Goal: Find specific page/section: Find specific page/section

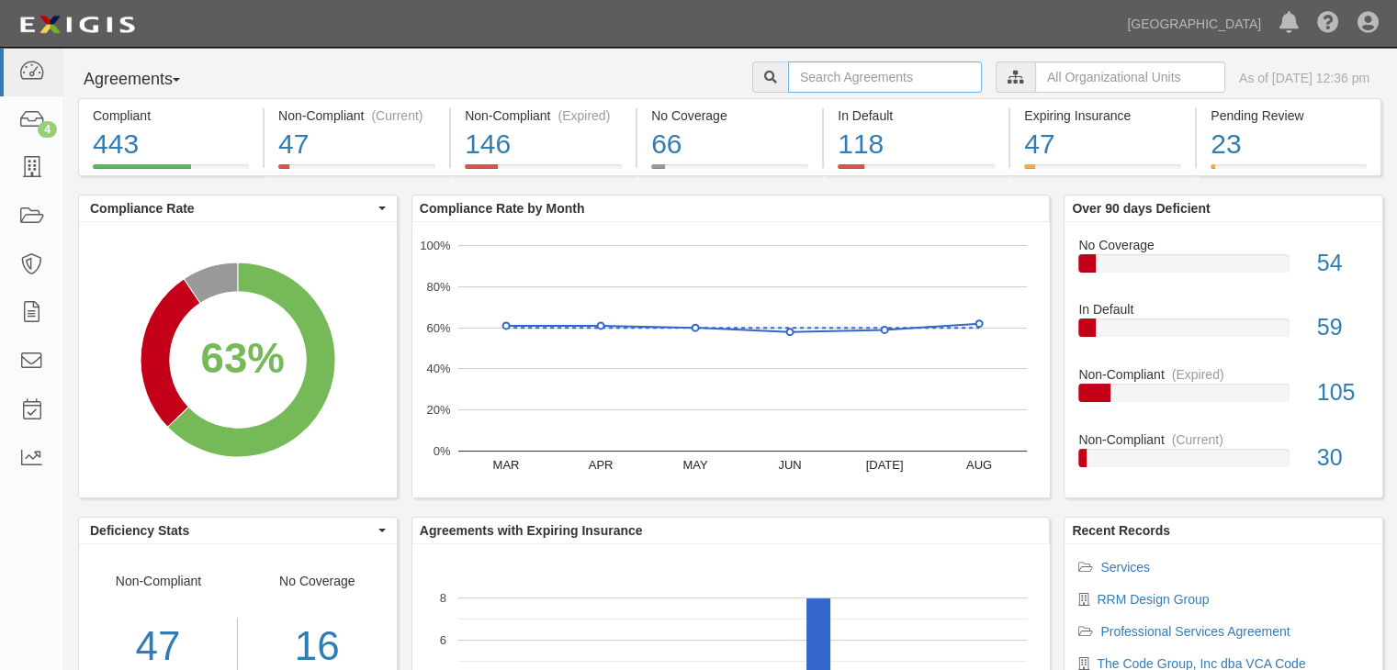
click at [819, 73] on input "text" at bounding box center [885, 77] width 194 height 31
click at [31, 169] on icon at bounding box center [31, 168] width 26 height 21
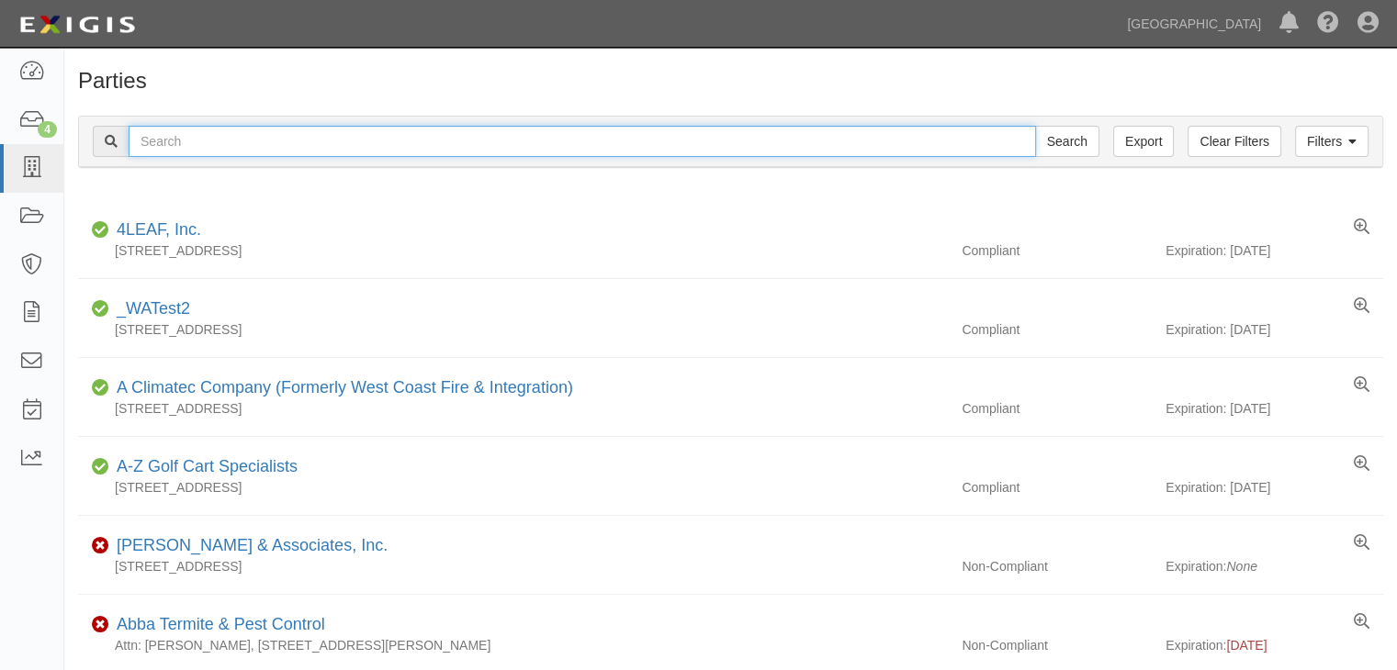
click at [230, 134] on input "text" at bounding box center [582, 141] width 907 height 31
type input "leatherman"
click at [1035, 126] on input "Search" at bounding box center [1067, 141] width 64 height 31
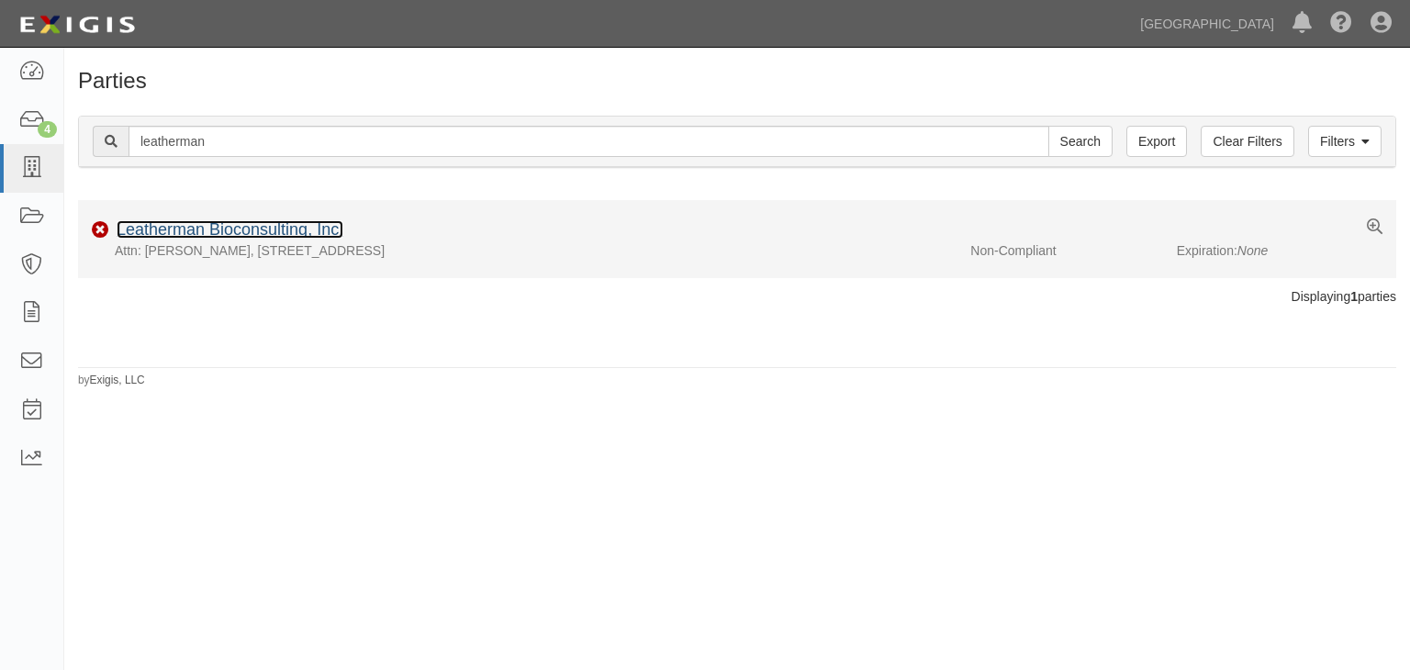
click at [188, 231] on link "Leatherman Bioconsulting, Inc." at bounding box center [230, 229] width 227 height 18
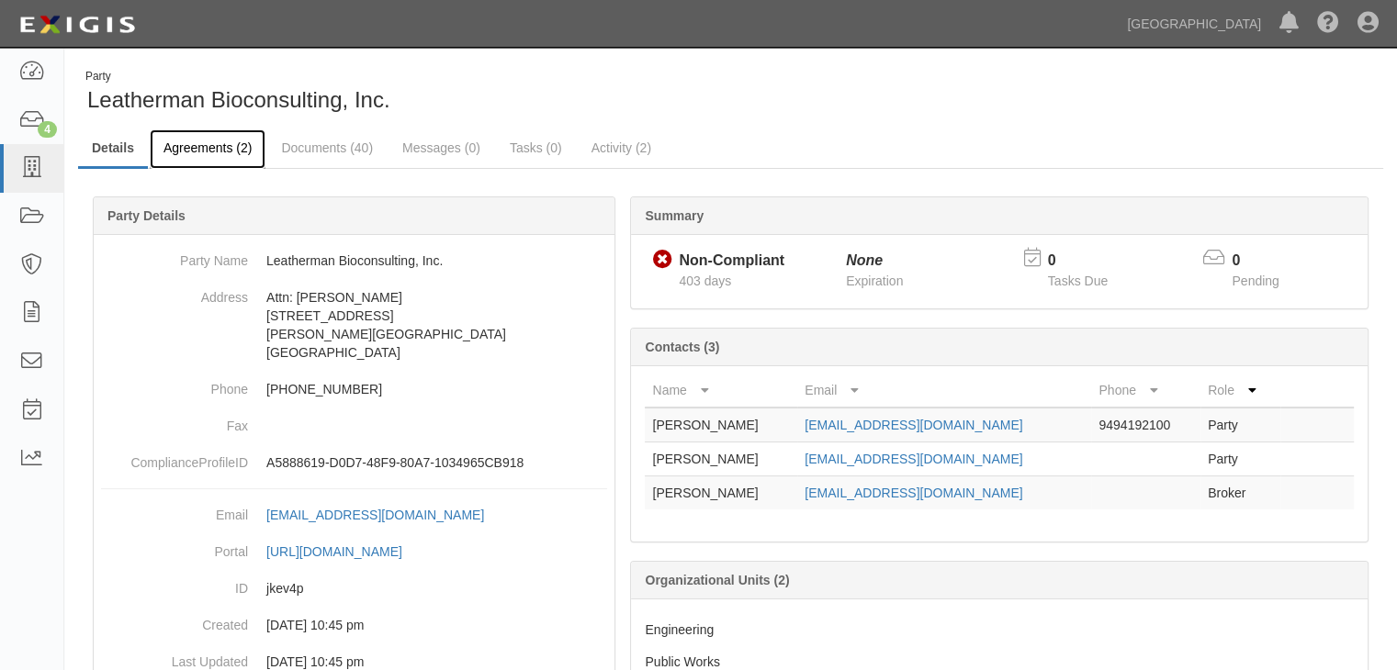
click at [203, 140] on link "Agreements (2)" at bounding box center [208, 148] width 116 height 39
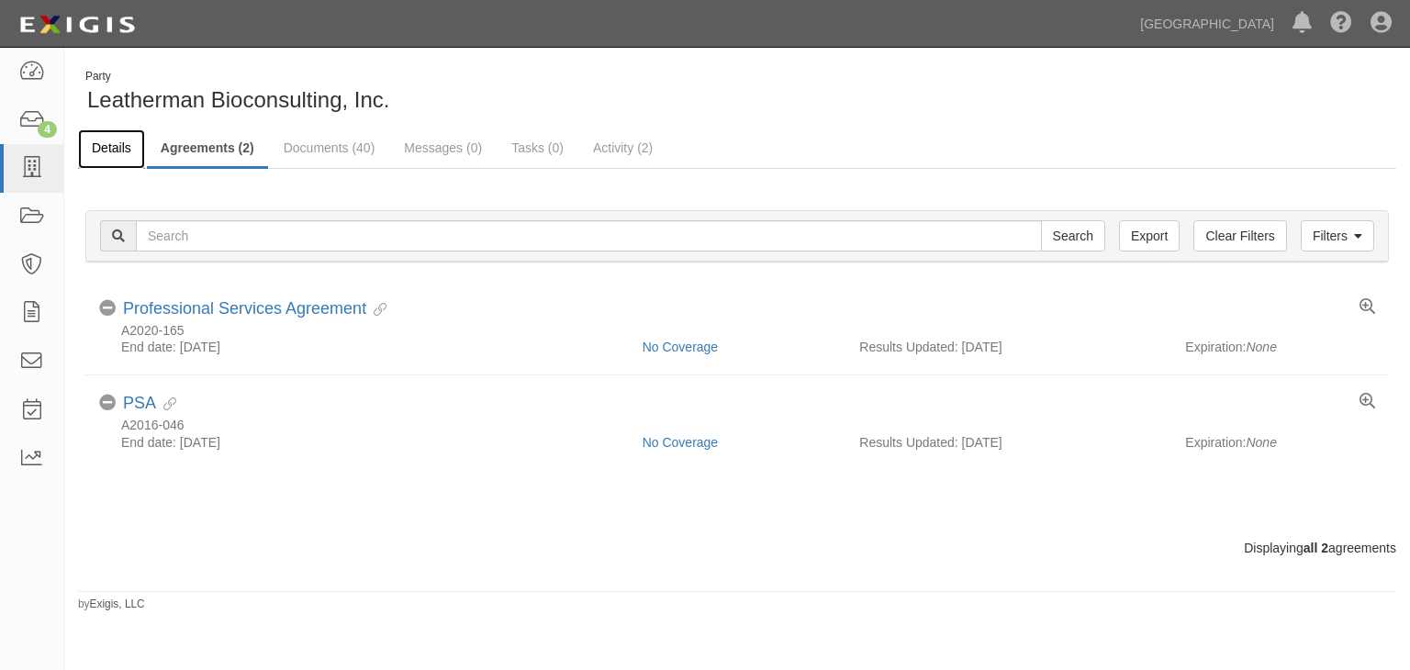
click at [110, 140] on link "Details" at bounding box center [111, 148] width 67 height 39
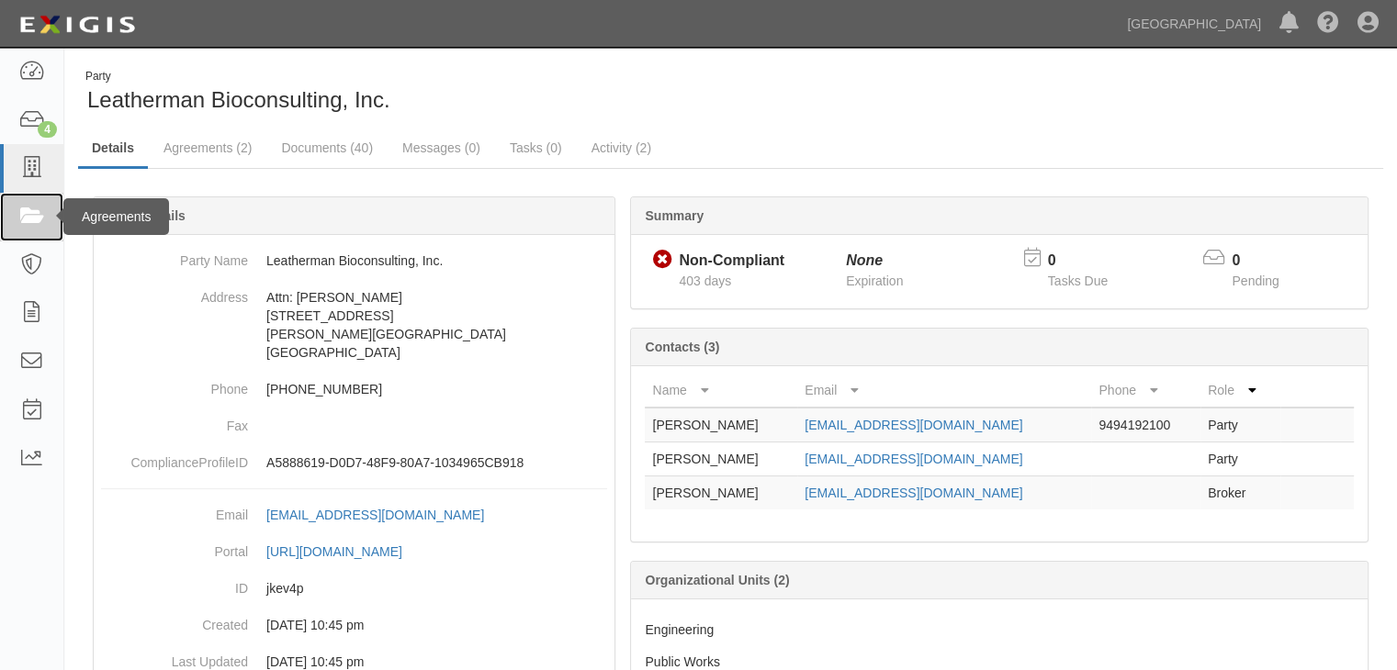
click at [27, 212] on icon at bounding box center [31, 217] width 26 height 21
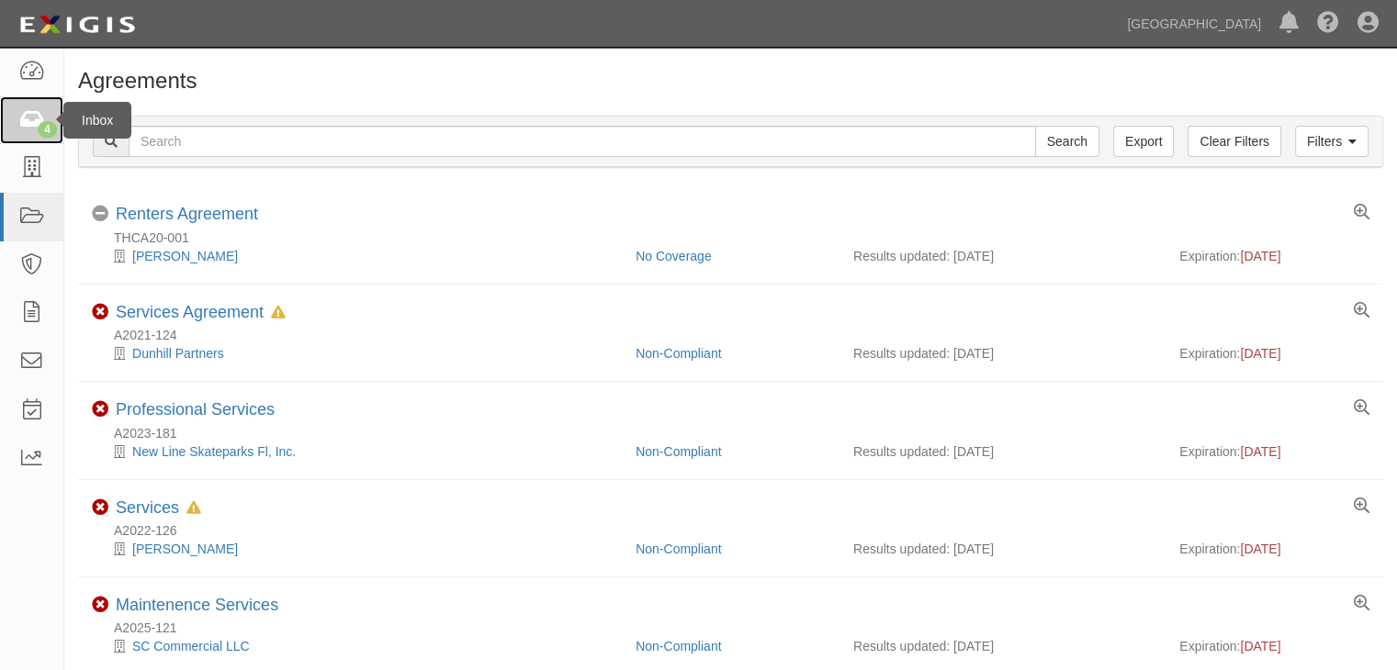
click at [33, 115] on icon at bounding box center [31, 120] width 26 height 21
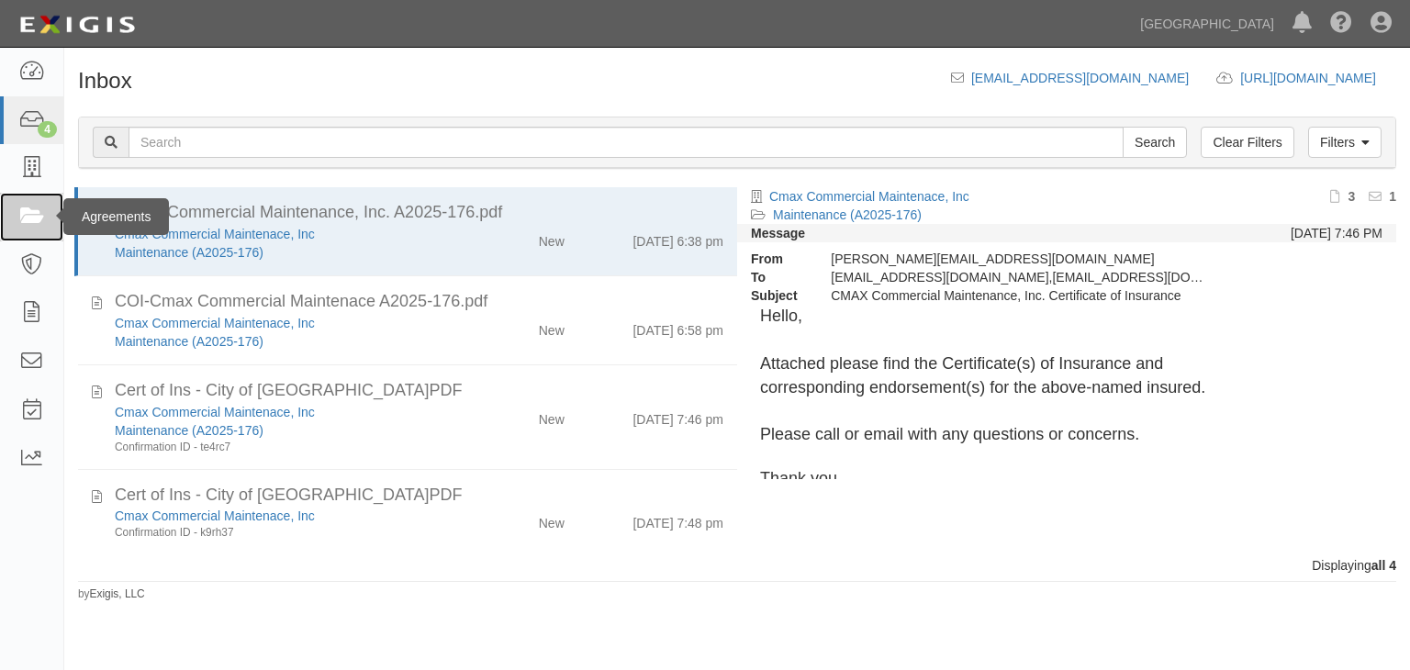
click at [25, 210] on icon at bounding box center [31, 217] width 26 height 21
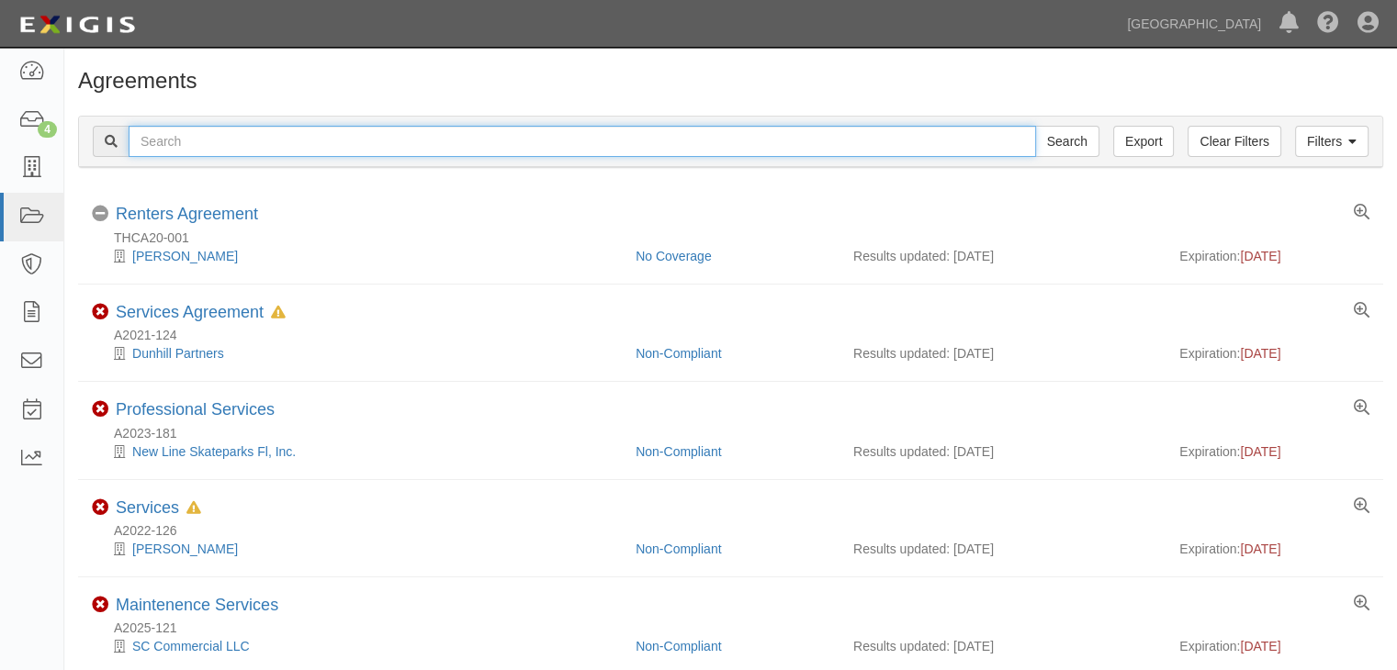
click at [169, 129] on input "text" at bounding box center [582, 141] width 907 height 31
type input "A2016-046"
click at [1035, 126] on input "Search" at bounding box center [1067, 141] width 64 height 31
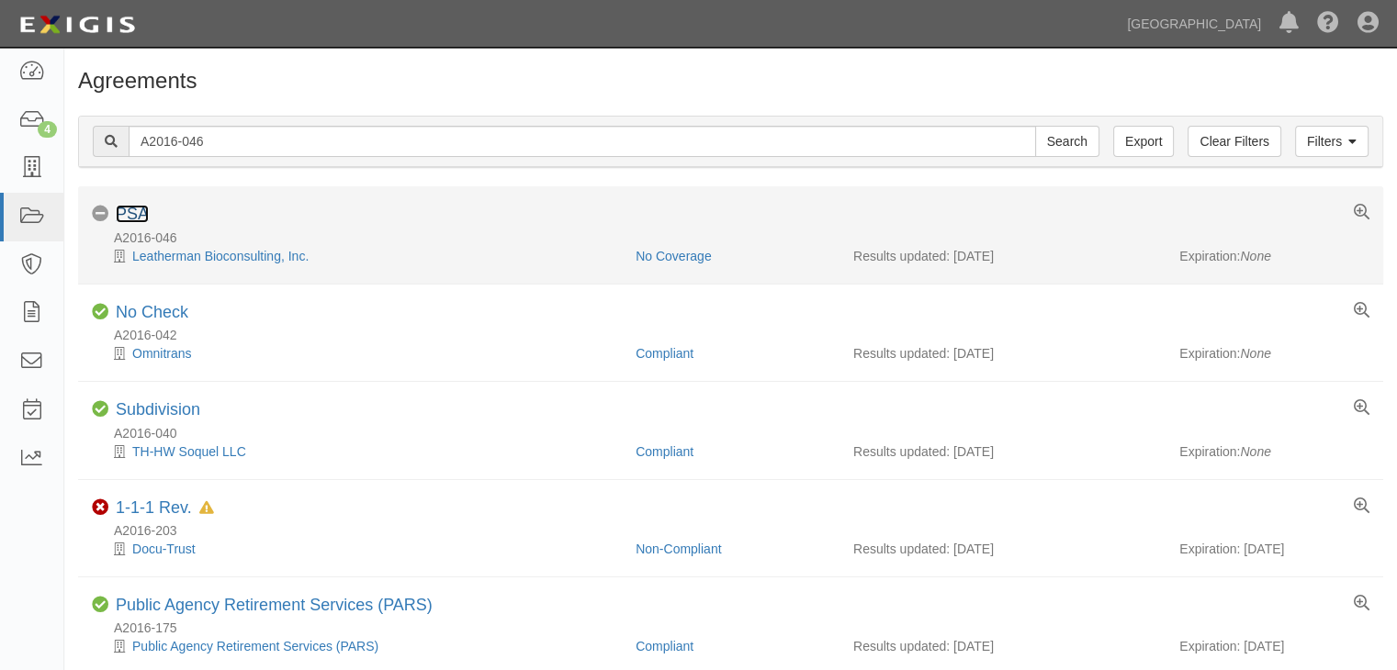
click at [132, 209] on link "PSA" at bounding box center [132, 214] width 33 height 18
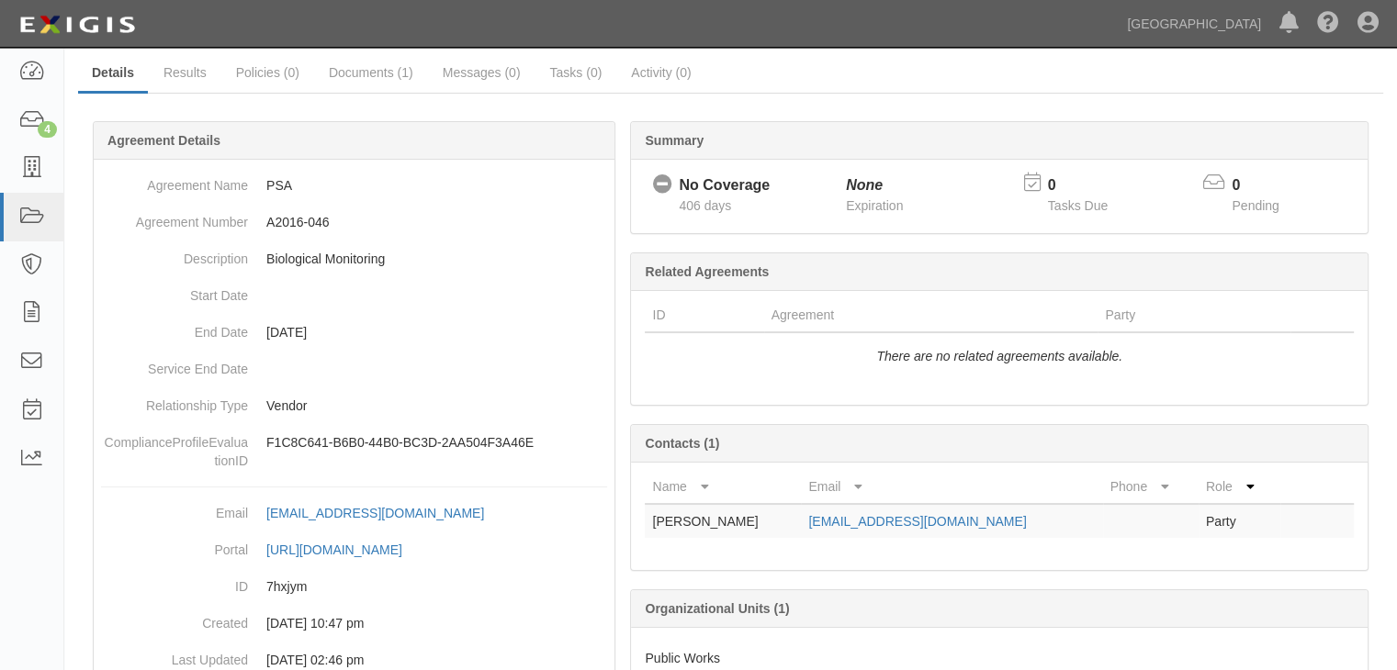
scroll to position [159, 0]
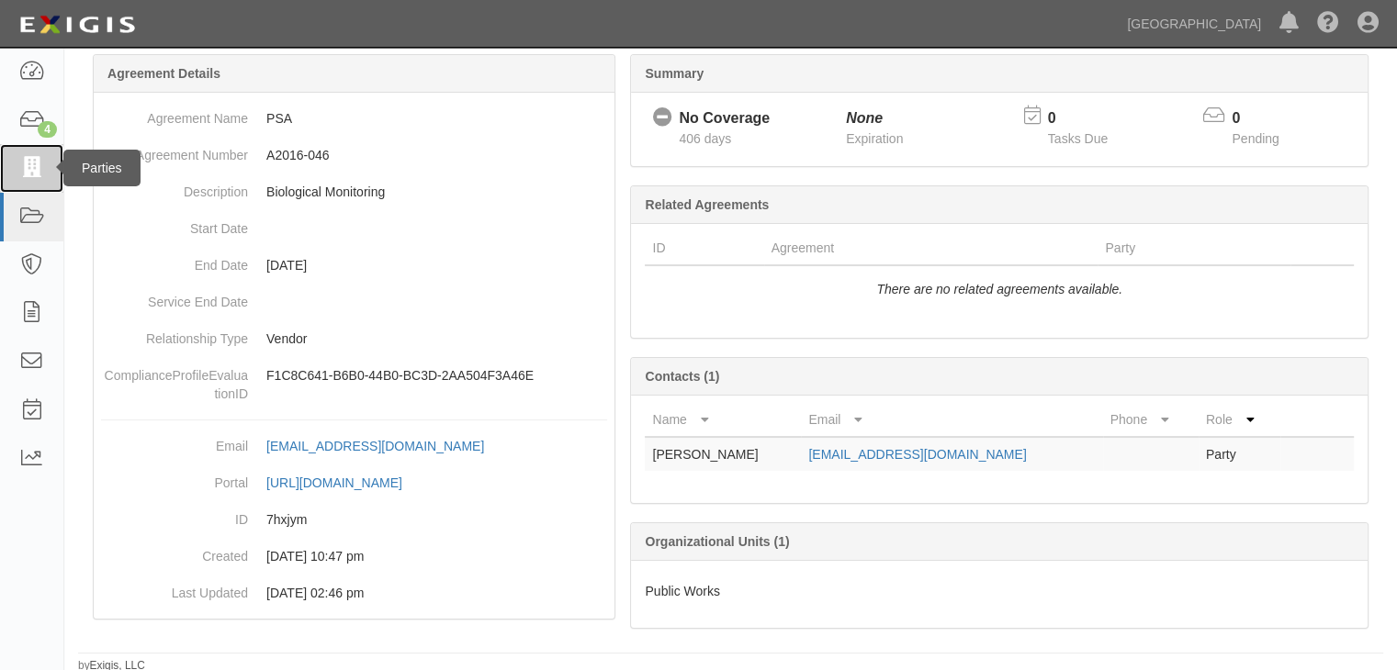
click at [31, 161] on icon at bounding box center [31, 168] width 26 height 21
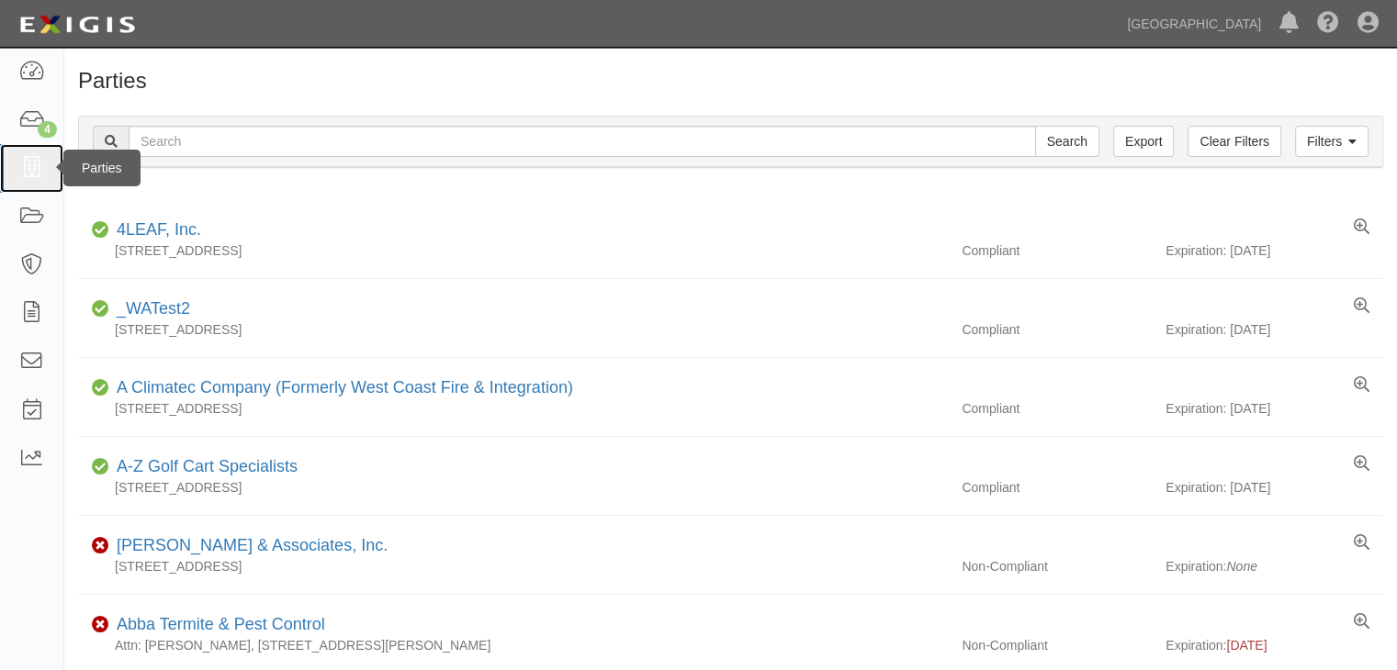
click at [28, 159] on icon at bounding box center [31, 168] width 26 height 21
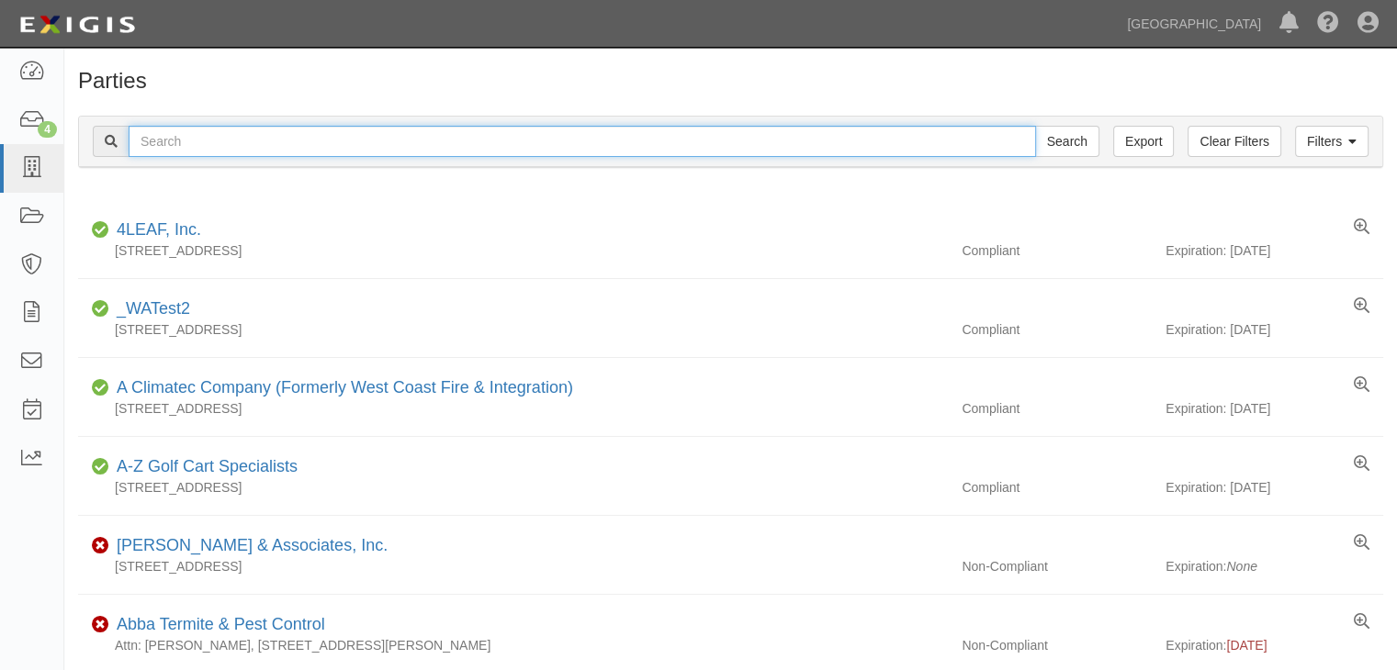
click at [169, 140] on input "text" at bounding box center [582, 141] width 907 height 31
type input "leatherman"
click at [1035, 126] on input "Search" at bounding box center [1067, 141] width 64 height 31
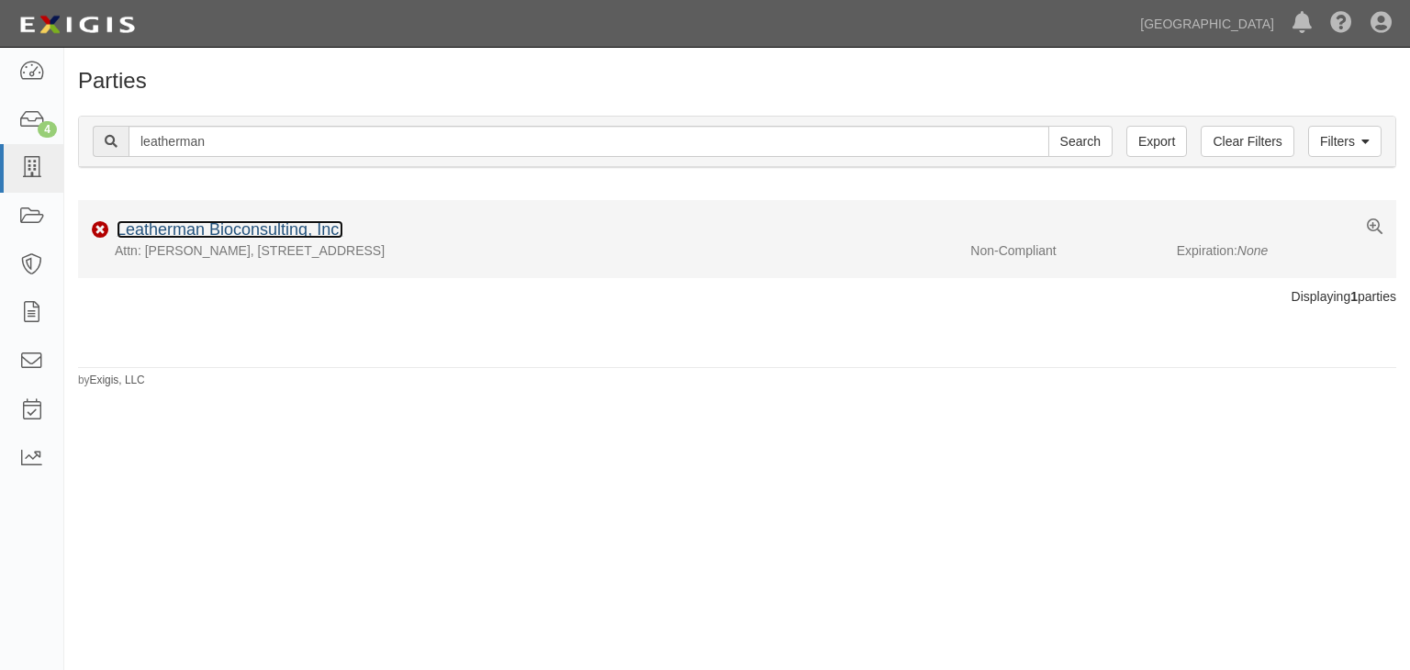
click at [163, 226] on link "Leatherman Bioconsulting, Inc." at bounding box center [230, 229] width 227 height 18
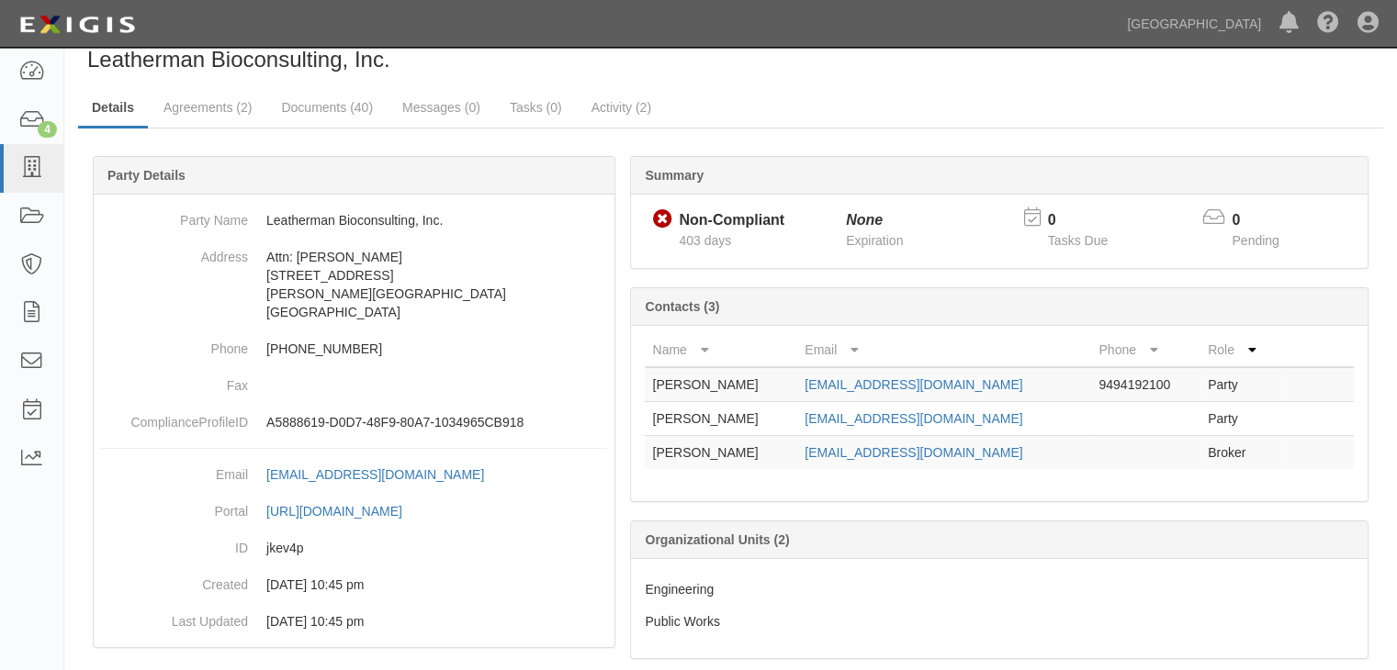
scroll to position [72, 0]
